Goal: Find contact information: Find contact information

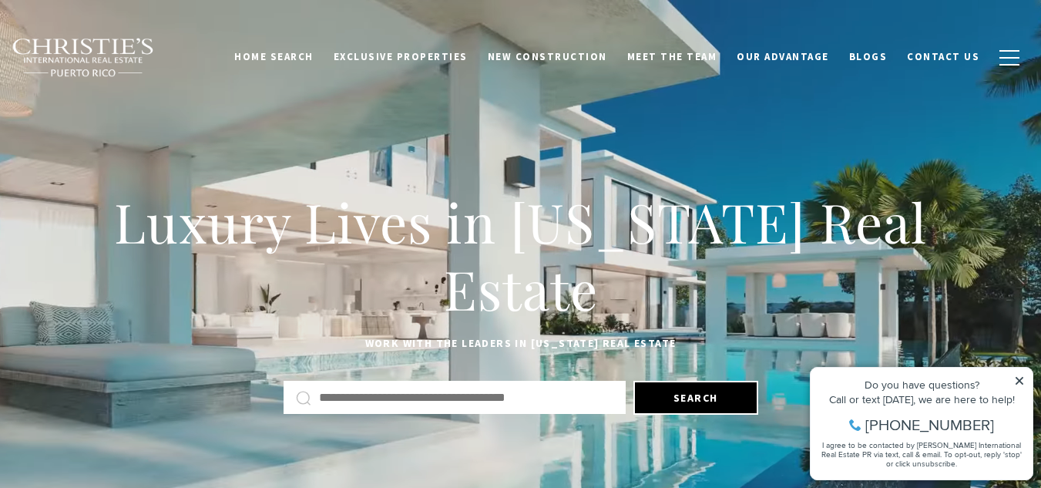
click at [1020, 376] on icon at bounding box center [1019, 380] width 11 height 11
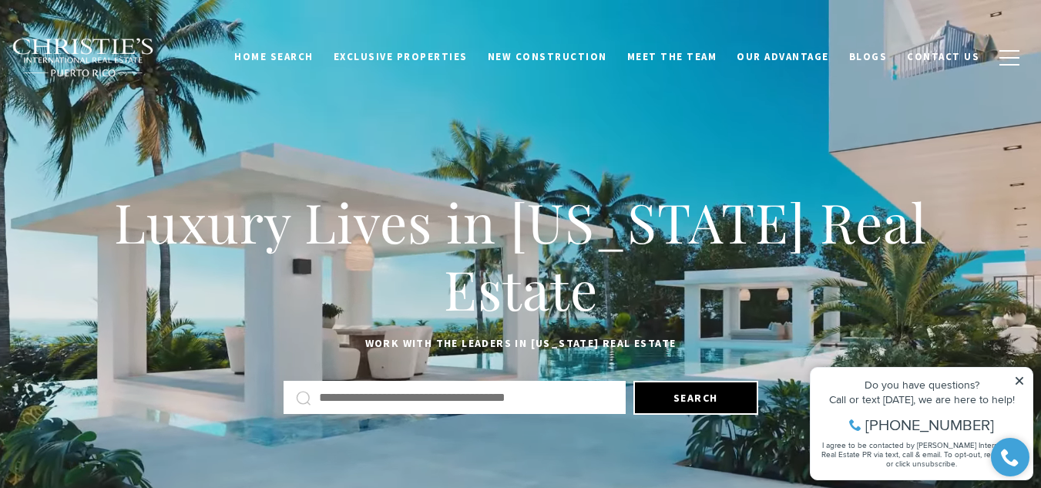
click at [865, 277] on h1 "Luxury Lives in [US_STATE] Real Estate" at bounding box center [521, 255] width 964 height 135
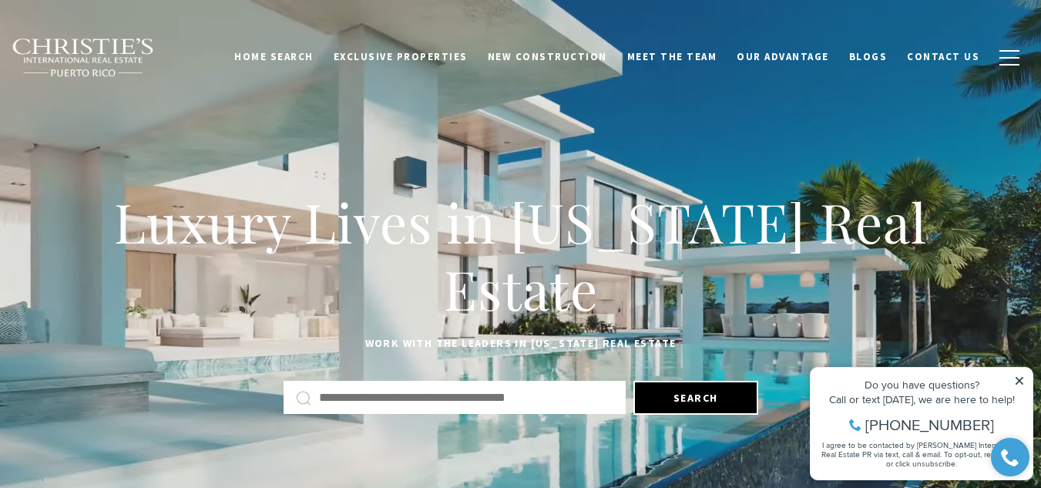
click at [1027, 379] on div "Do you have questions? Call or text [DATE], we are here to help! [PHONE_NUMBER]…" at bounding box center [922, 424] width 222 height 112
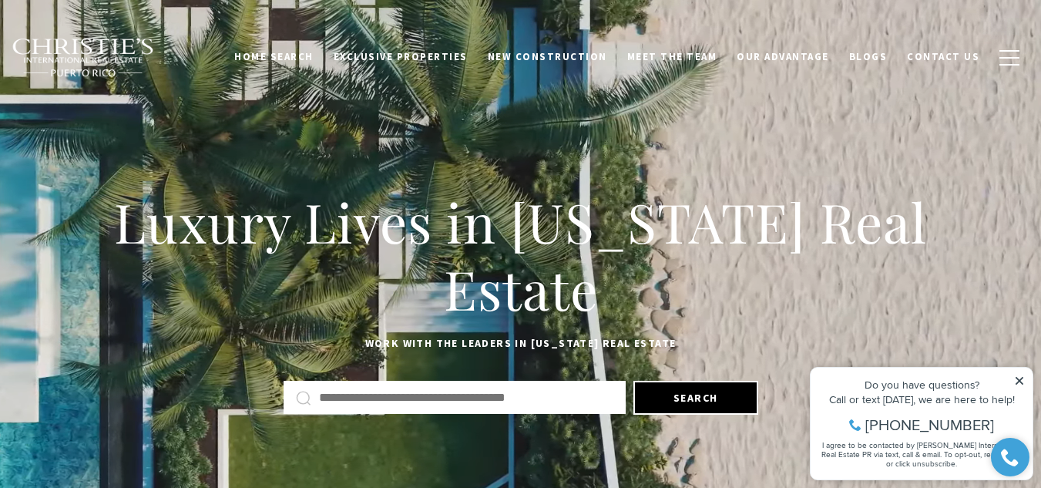
click at [1019, 379] on icon at bounding box center [1020, 381] width 8 height 8
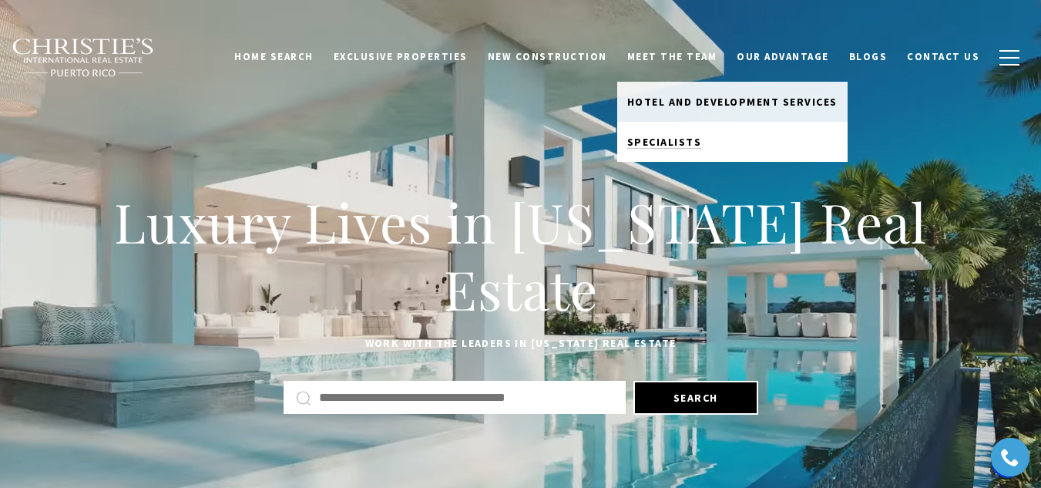
click at [672, 143] on span "Specialists" at bounding box center [664, 142] width 75 height 14
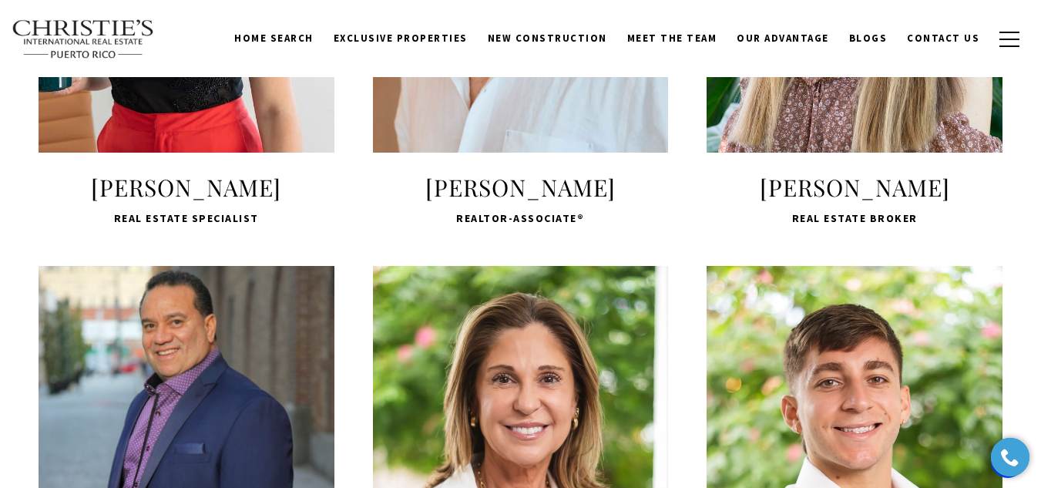
scroll to position [2312, 0]
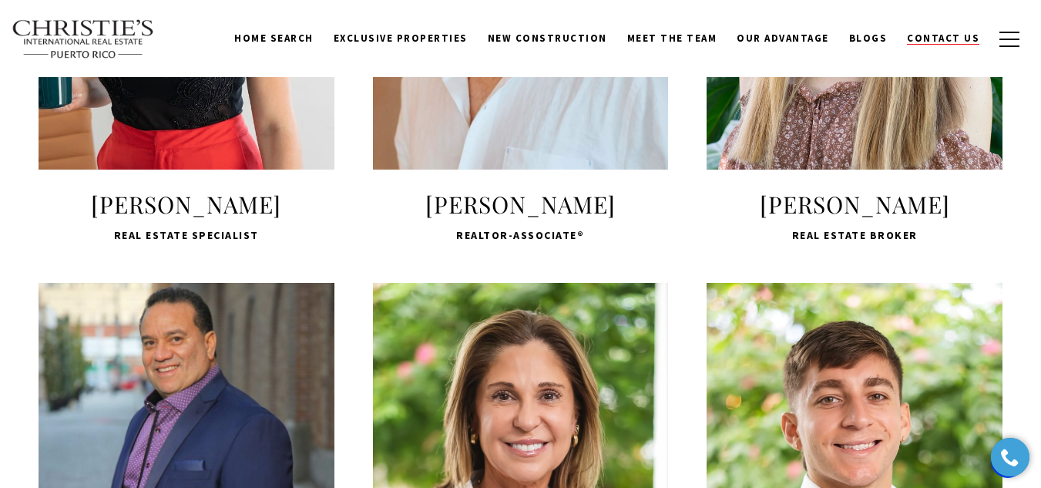
click at [959, 34] on span "Contact Us" at bounding box center [943, 38] width 72 height 13
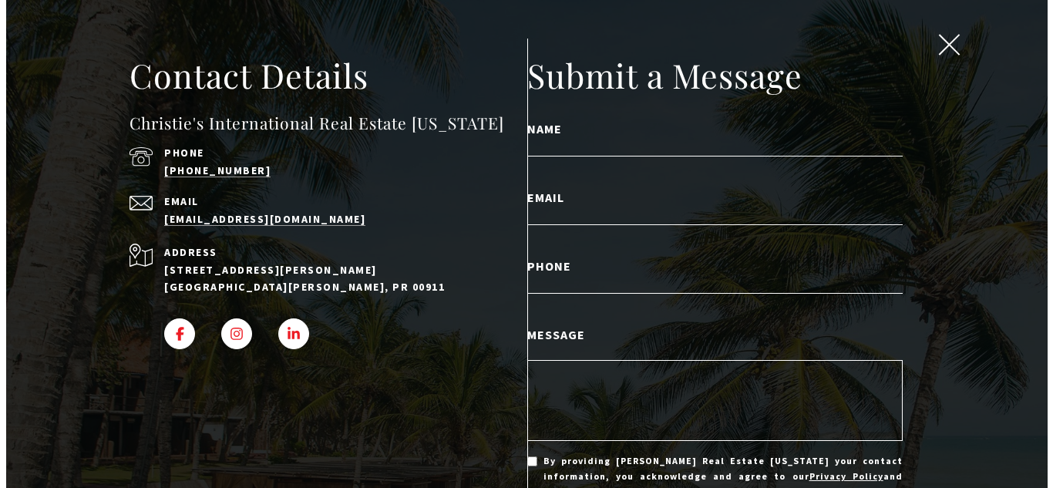
scroll to position [2327, 0]
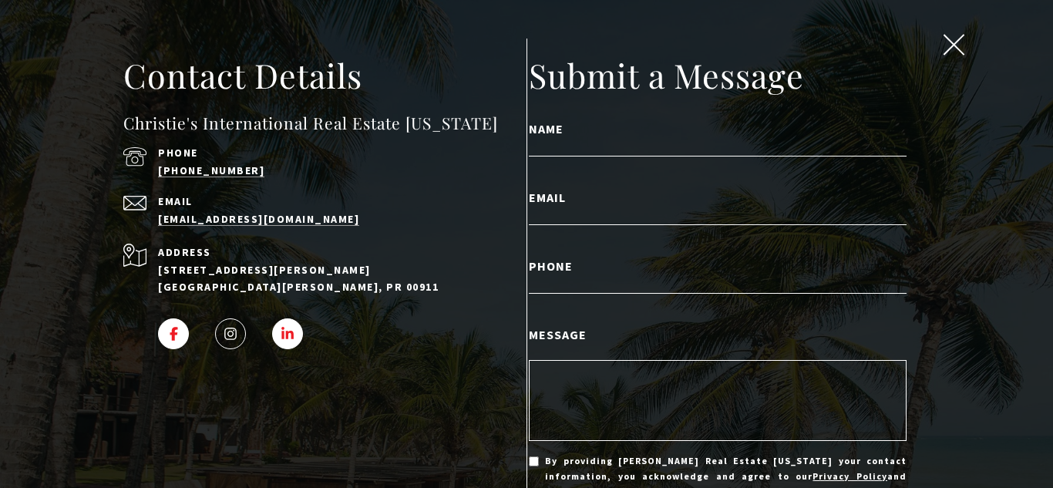
click at [233, 331] on span "INSTAGRAM - open in a new tab" at bounding box center [230, 334] width 14 height 14
